Goal: Task Accomplishment & Management: Use online tool/utility

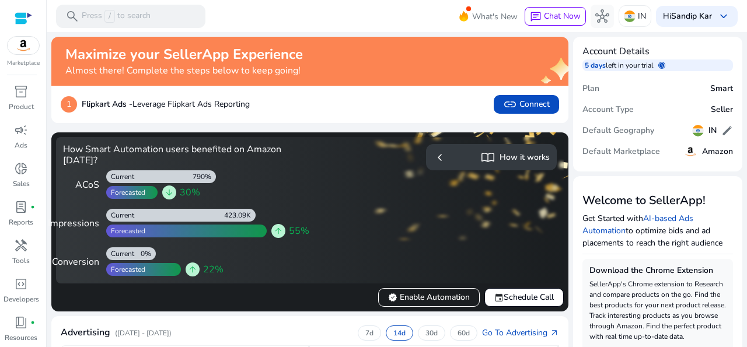
click at [395, 118] on div "1 Flipkart Ads - Leverage Flipkart Ads Reporting link Connect" at bounding box center [309, 104] width 517 height 37
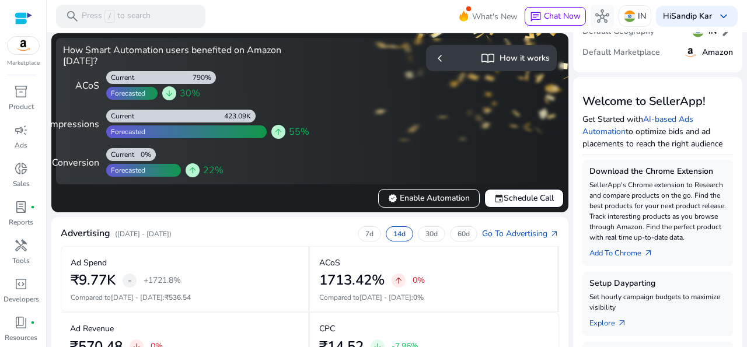
scroll to position [93, 0]
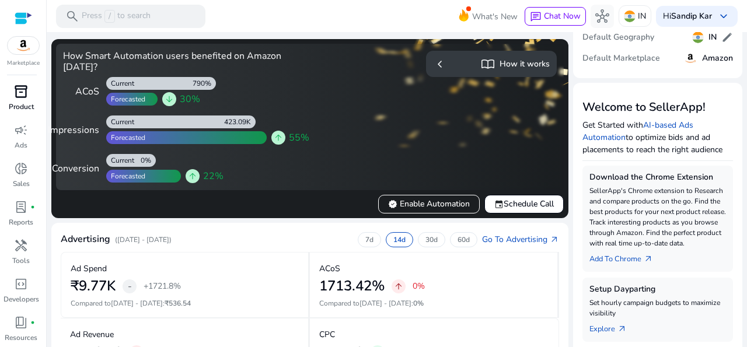
click at [23, 103] on p "Product" at bounding box center [21, 107] width 25 height 11
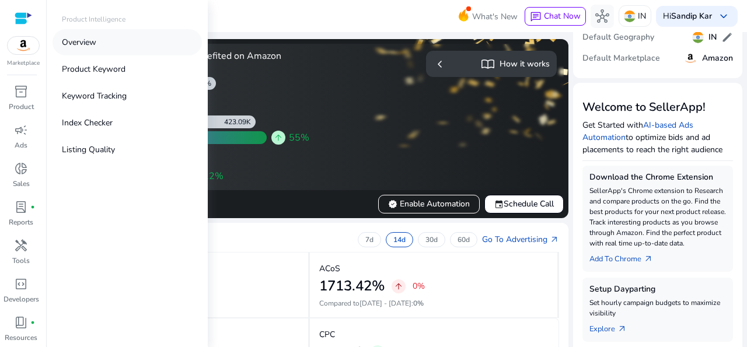
click at [95, 44] on p "Overview" at bounding box center [79, 42] width 34 height 12
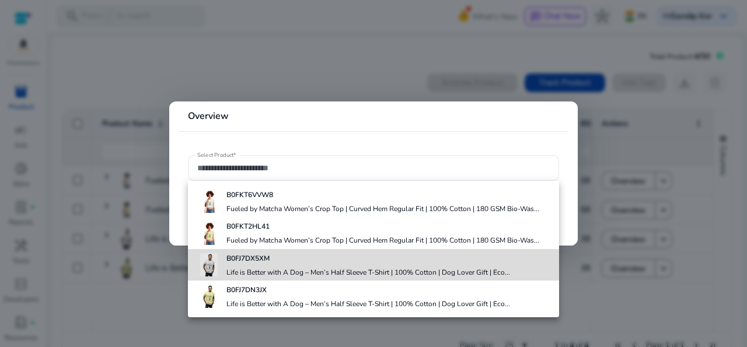
click at [284, 265] on div "B0FJ7DX5XM Life is Better with A Dog – Men’s Half Sleeve T-Shirt | 100% Cotton …" at bounding box center [368, 265] width 284 height 32
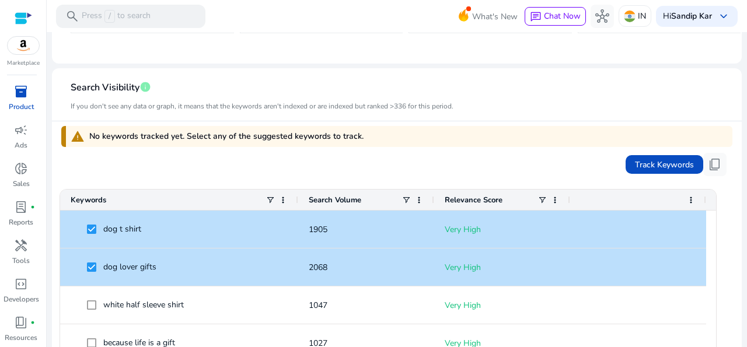
scroll to position [285, 0]
click at [653, 158] on span "Track Keywords" at bounding box center [664, 164] width 59 height 12
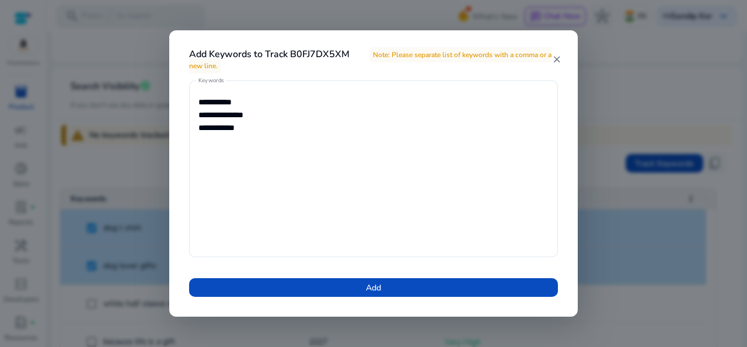
click at [558, 59] on mat-icon "close" at bounding box center [557, 59] width 10 height 11
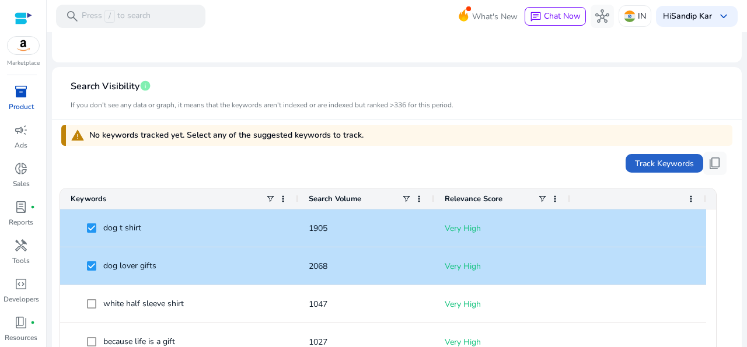
scroll to position [0, 0]
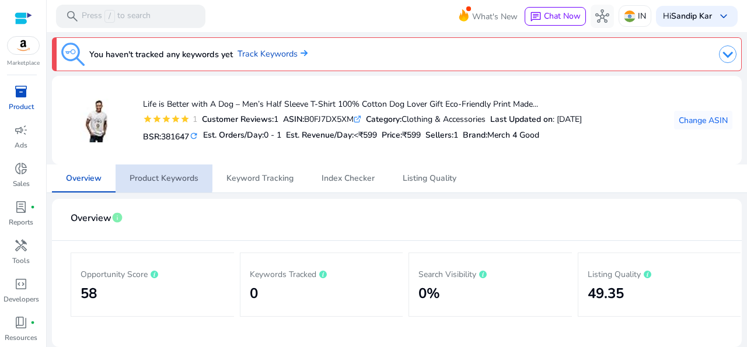
click at [157, 176] on span "Product Keywords" at bounding box center [164, 178] width 69 height 8
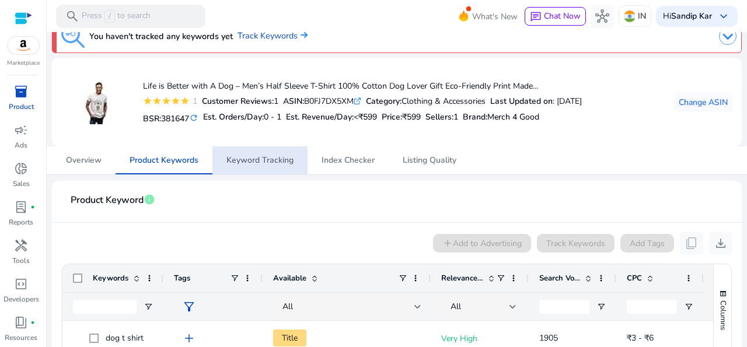
scroll to position [1, 0]
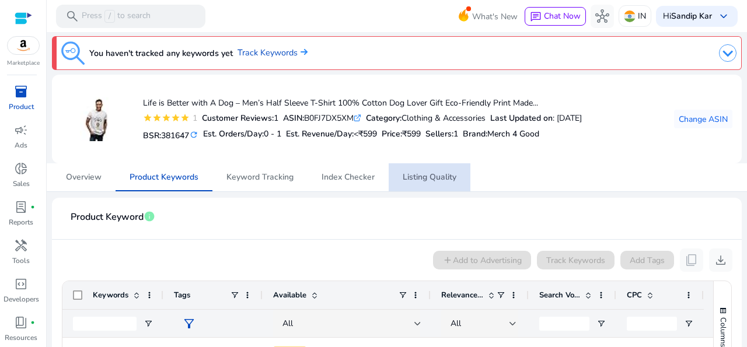
click at [420, 177] on span "Listing Quality" at bounding box center [430, 177] width 54 height 8
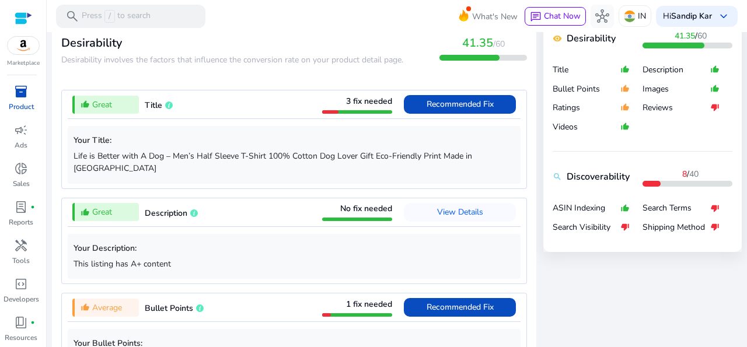
scroll to position [445, 0]
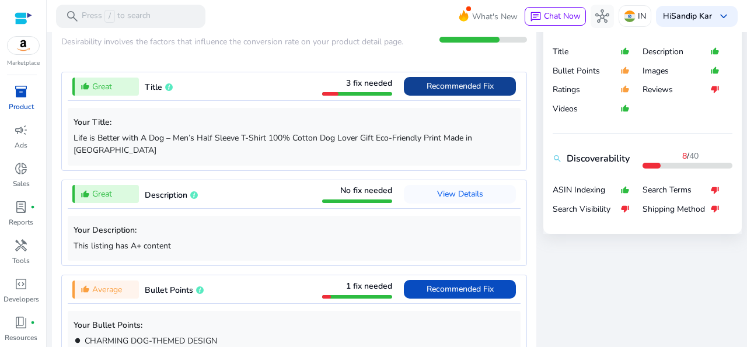
click at [432, 90] on span "Recommended Fix" at bounding box center [459, 86] width 67 height 11
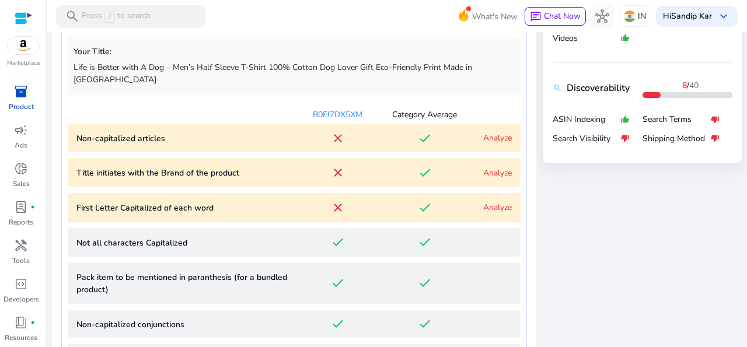
scroll to position [516, 0]
click at [499, 130] on articles "Non-capitalized articles close done Analyze" at bounding box center [294, 137] width 453 height 29
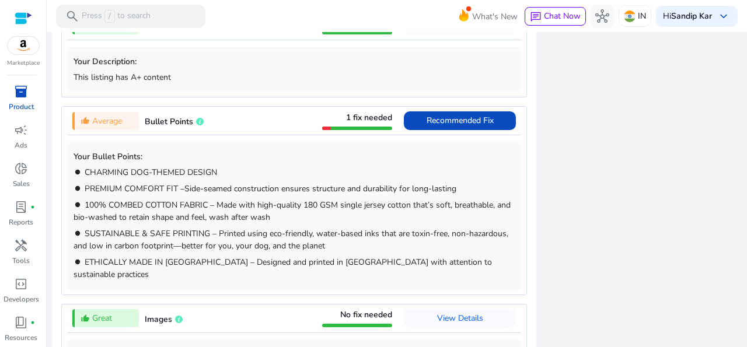
scroll to position [1344, 0]
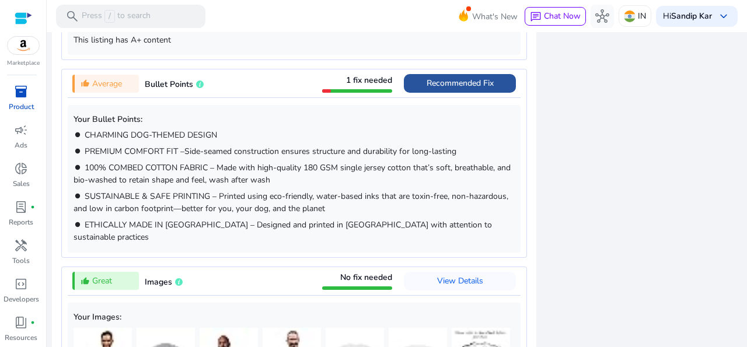
click at [453, 78] on span "Recommended Fix" at bounding box center [459, 83] width 67 height 11
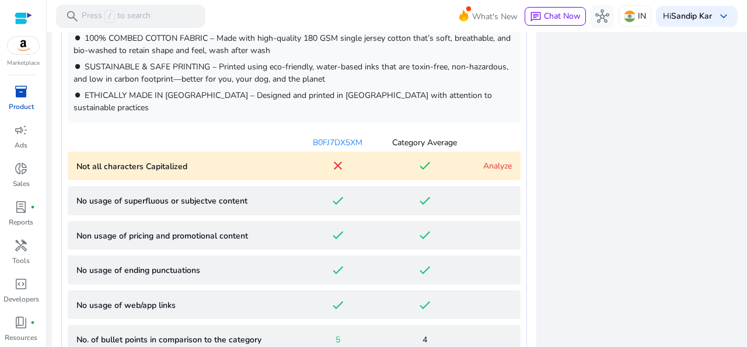
scroll to position [818, 0]
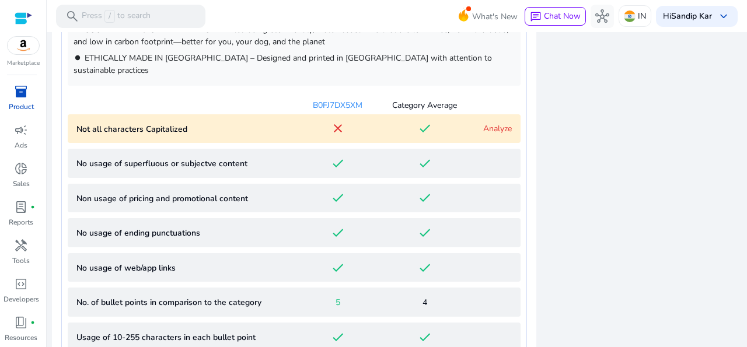
click at [489, 123] on link "Analyze" at bounding box center [497, 128] width 29 height 11
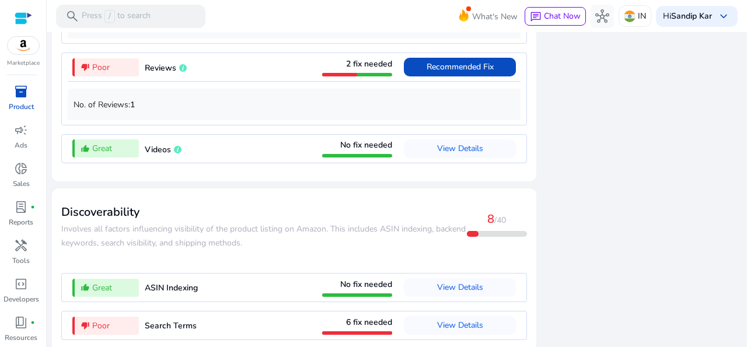
scroll to position [1764, 0]
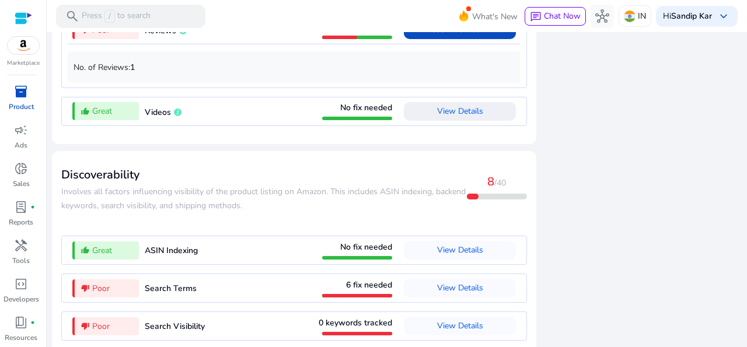
click at [470, 106] on span "View Details" at bounding box center [460, 111] width 46 height 11
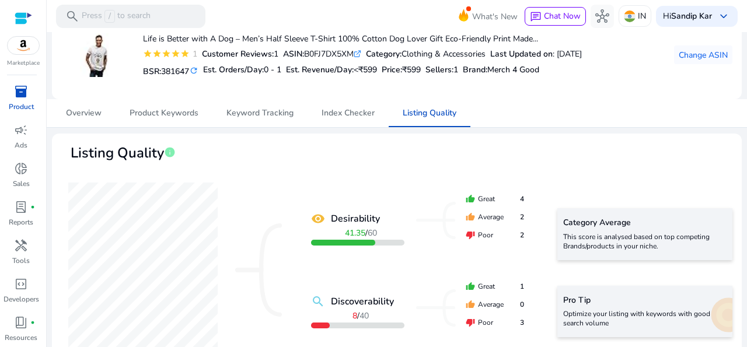
scroll to position [0, 0]
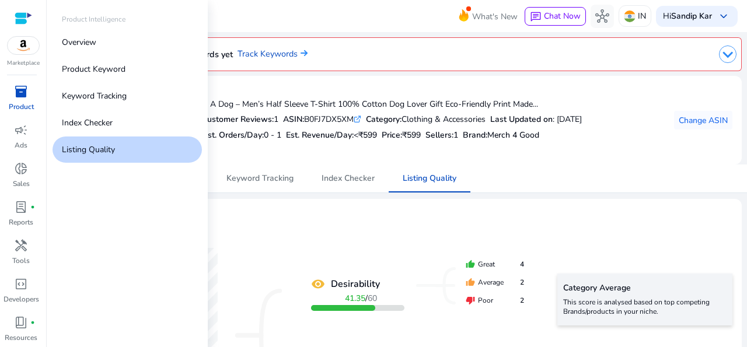
click at [23, 94] on span "inventory_2" at bounding box center [21, 92] width 14 height 14
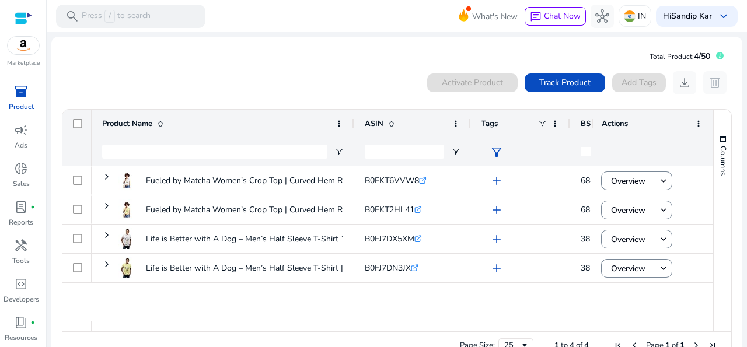
click at [28, 99] on div "inventory_2" at bounding box center [21, 91] width 33 height 19
click at [468, 61] on div "No inactive product is selected" at bounding box center [462, 57] width 129 height 23
click at [570, 81] on span "Track Product" at bounding box center [564, 82] width 51 height 12
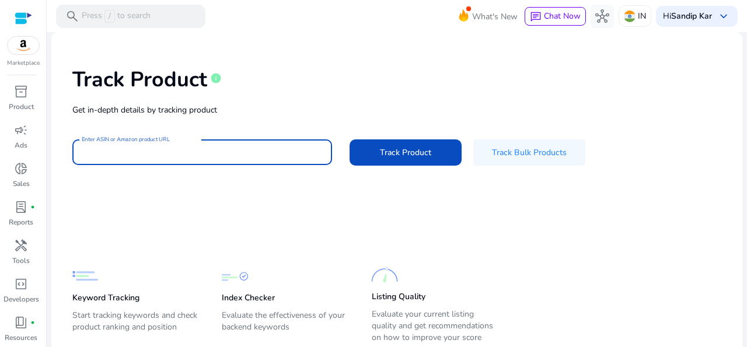
click at [237, 151] on input "Enter ASIN or Amazon product URL" at bounding box center [202, 152] width 241 height 13
paste input "**********"
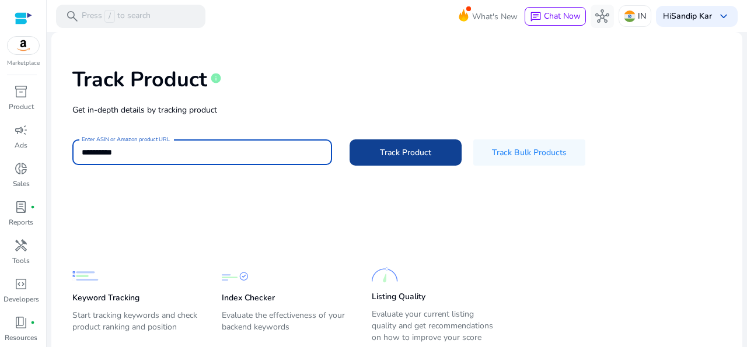
type input "**********"
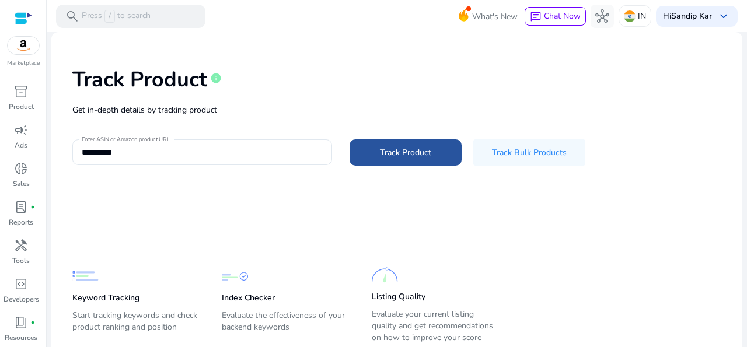
click at [405, 154] on span "Track Product" at bounding box center [405, 152] width 51 height 12
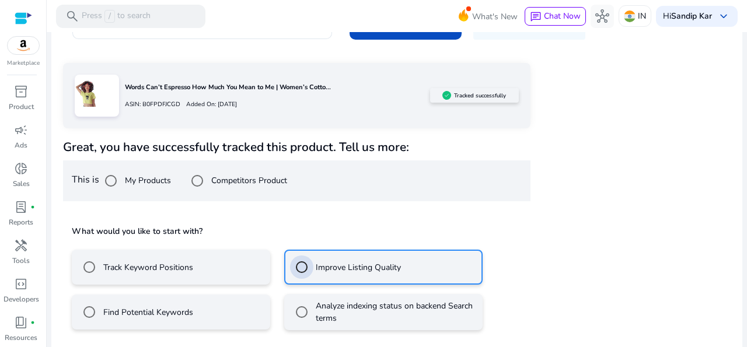
scroll to position [178, 0]
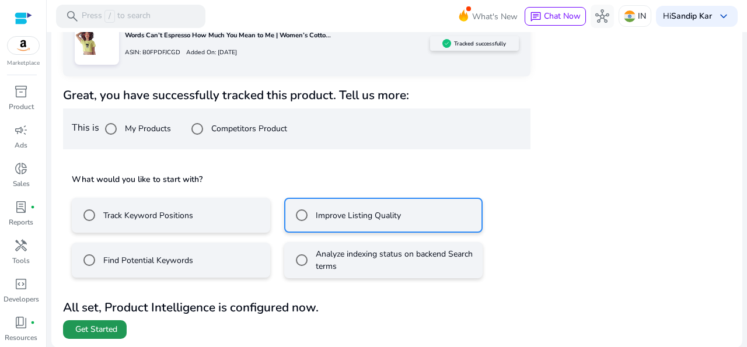
click at [106, 337] on span at bounding box center [95, 330] width 64 height 28
